Goal: Task Accomplishment & Management: Complete application form

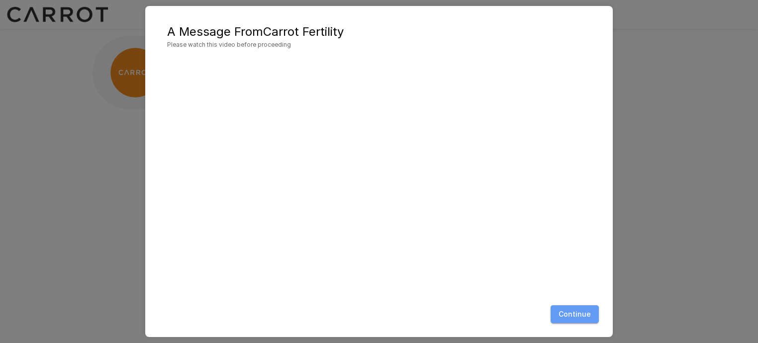
click at [580, 314] on button "Continue" at bounding box center [574, 314] width 48 height 18
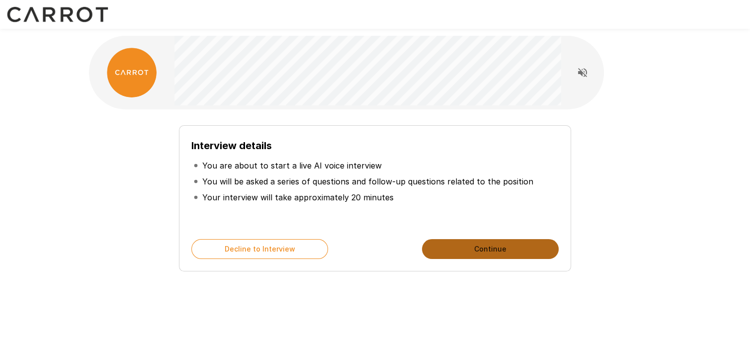
click at [450, 243] on button "Continue" at bounding box center [490, 249] width 137 height 20
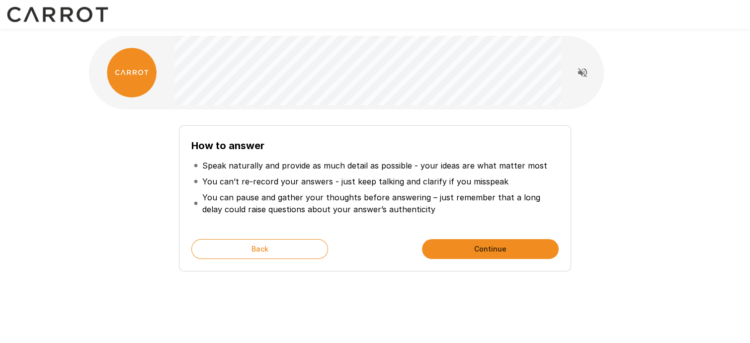
click at [459, 242] on button "Continue" at bounding box center [490, 249] width 137 height 20
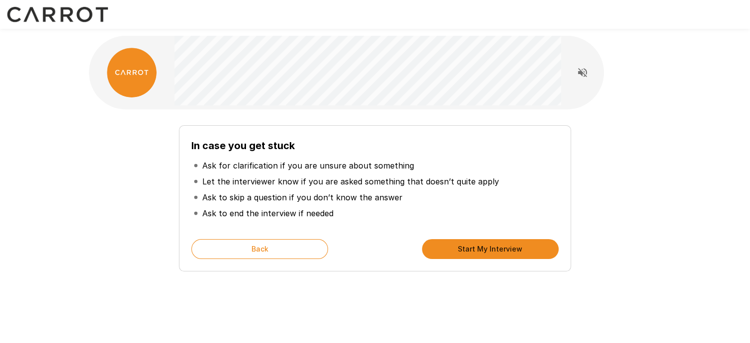
click at [459, 242] on button "Start My Interview" at bounding box center [490, 249] width 137 height 20
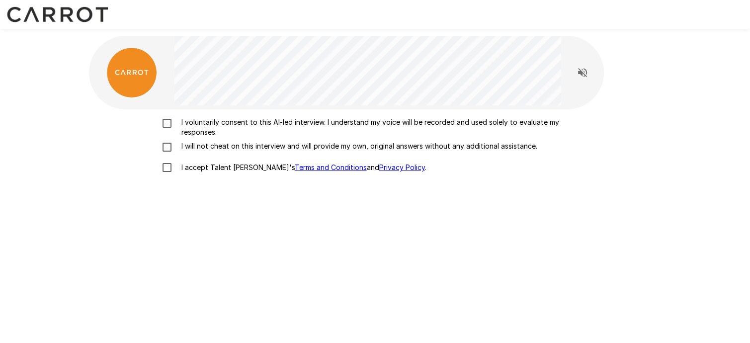
click at [276, 124] on p "I voluntarily consent to this AI-led interview. I understand my voice will be r…" at bounding box center [386, 127] width 417 height 20
click at [272, 145] on p "I will not cheat on this interview and will provide my own, original answers wi…" at bounding box center [358, 146] width 360 height 10
click at [196, 169] on p "I accept Talent Llama's Terms and Conditions and Privacy Policy ." at bounding box center [302, 168] width 249 height 10
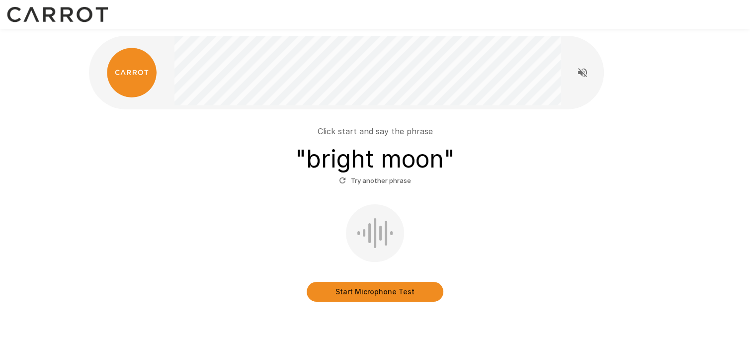
click at [393, 295] on button "Start Microphone Test" at bounding box center [375, 292] width 137 height 20
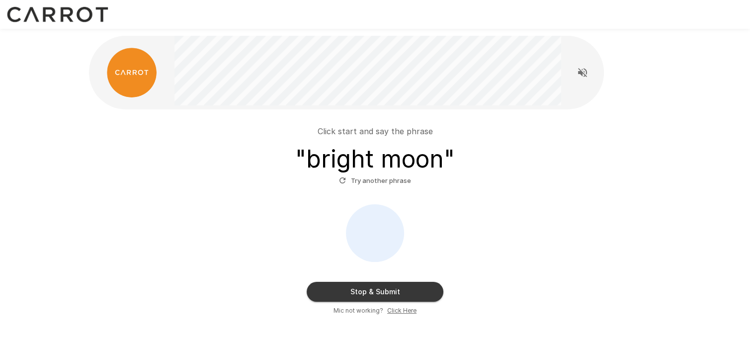
click at [369, 183] on button "Try another phrase" at bounding box center [375, 180] width 77 height 15
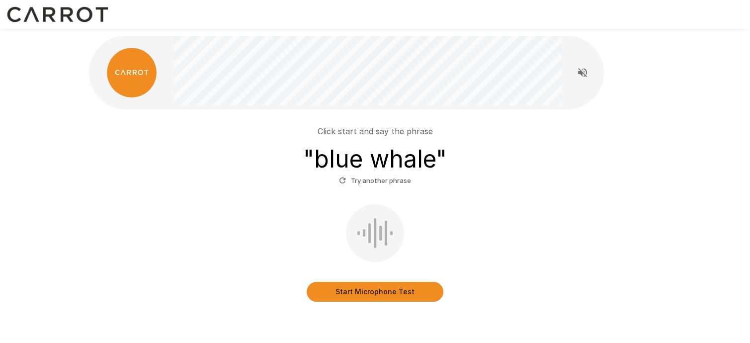
click at [372, 292] on button "Start Microphone Test" at bounding box center [375, 292] width 137 height 20
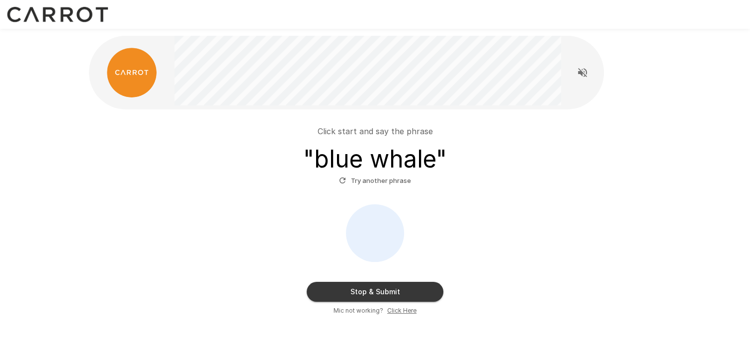
click at [381, 286] on button "Stop & Submit" at bounding box center [375, 292] width 137 height 20
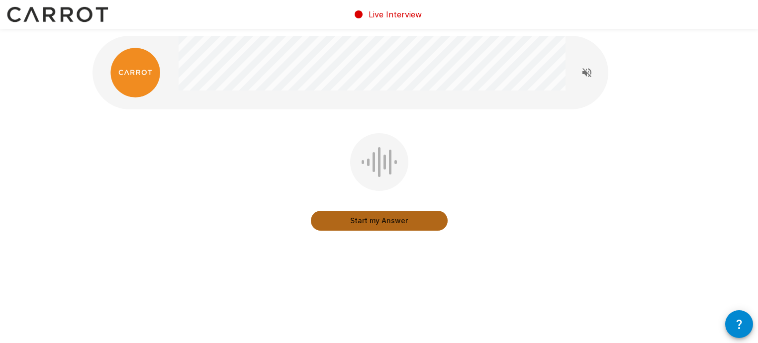
click at [329, 216] on button "Start my Answer" at bounding box center [379, 221] width 137 height 20
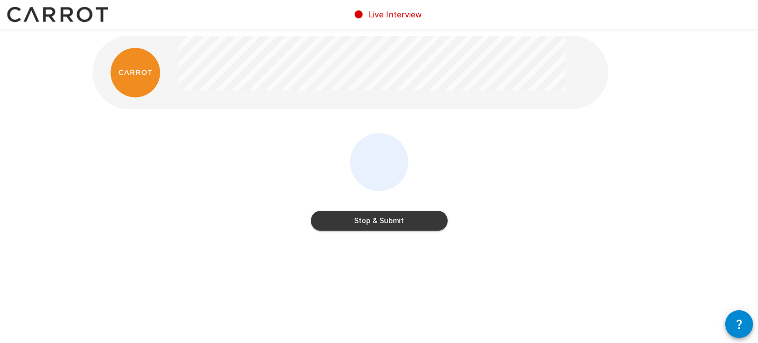
click at [410, 219] on button "Stop & Submit" at bounding box center [379, 221] width 137 height 20
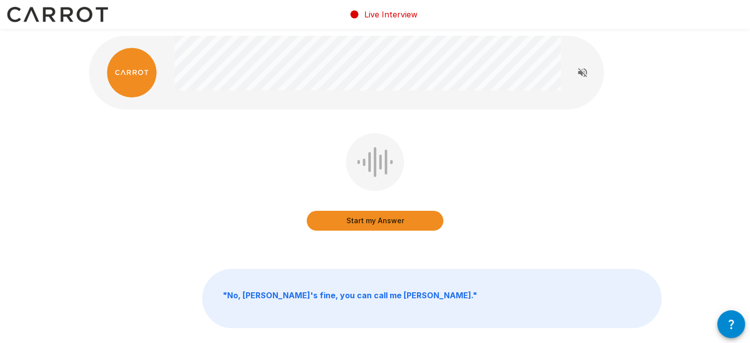
click at [424, 219] on button "Start my Answer" at bounding box center [375, 221] width 137 height 20
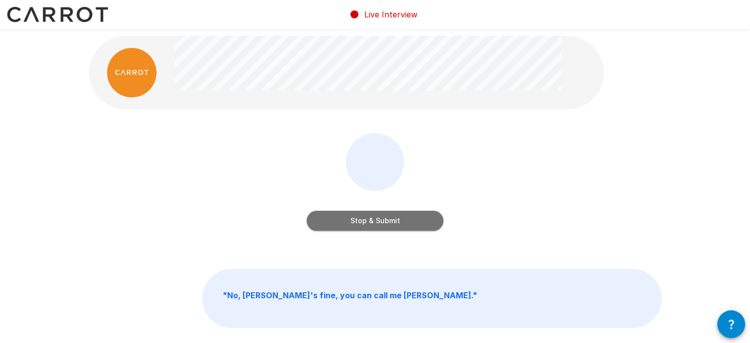
click at [424, 219] on button "Stop & Submit" at bounding box center [375, 221] width 137 height 20
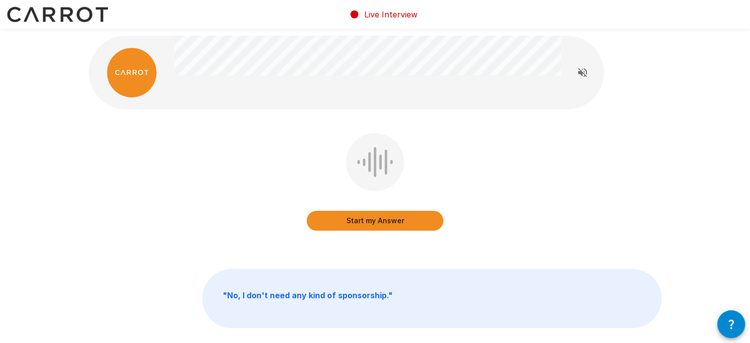
click at [414, 225] on button "Start my Answer" at bounding box center [375, 221] width 137 height 20
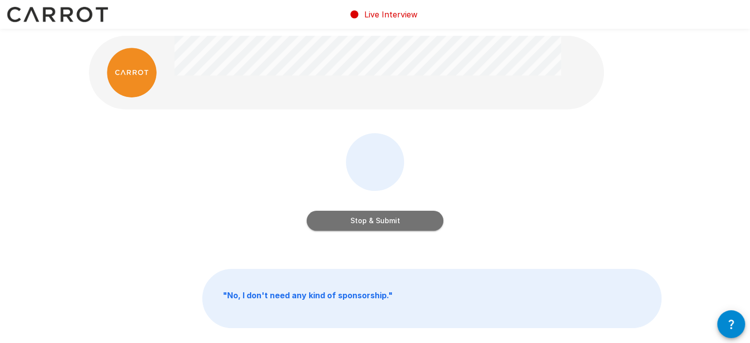
click at [414, 225] on button "Stop & Submit" at bounding box center [375, 221] width 137 height 20
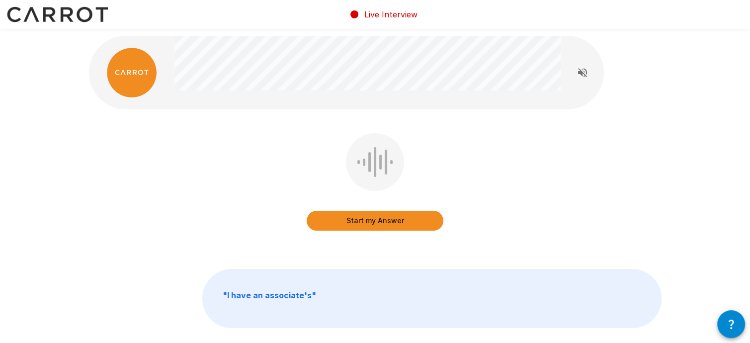
click at [418, 219] on button "Start my Answer" at bounding box center [375, 221] width 137 height 20
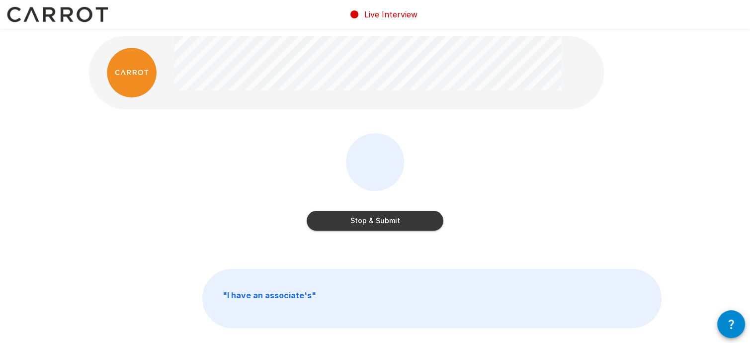
click at [418, 219] on button "Stop & Submit" at bounding box center [375, 221] width 137 height 20
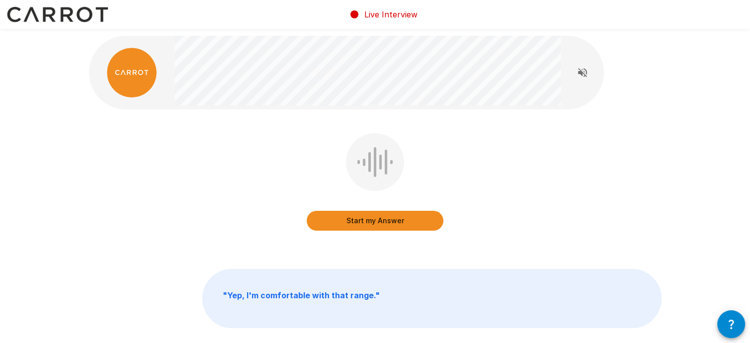
click at [418, 219] on button "Start my Answer" at bounding box center [375, 221] width 137 height 20
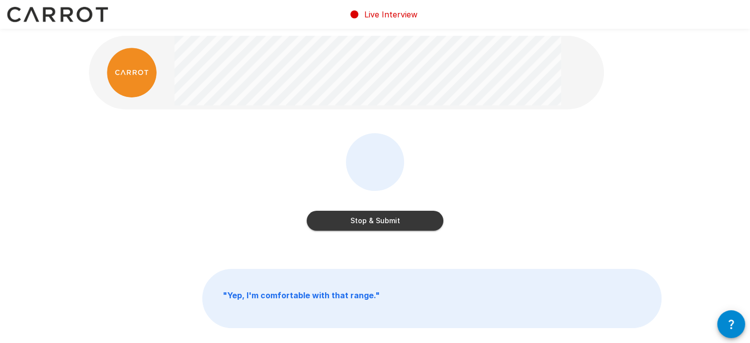
click at [418, 219] on button "Stop & Submit" at bounding box center [375, 221] width 137 height 20
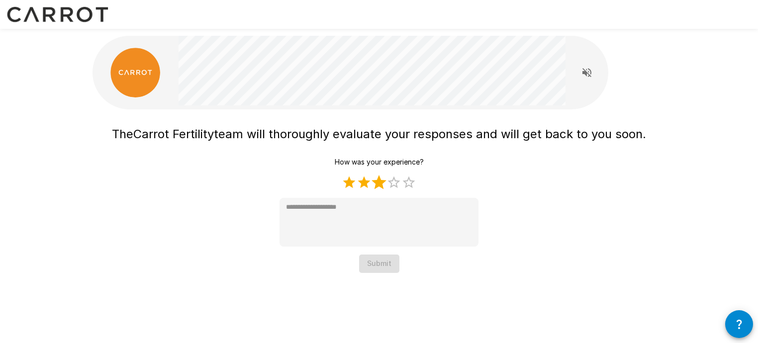
click at [376, 184] on label "3 Stars" at bounding box center [378, 182] width 15 height 15
type textarea "*"
click at [367, 265] on button "Submit" at bounding box center [379, 264] width 40 height 18
